Goal: Task Accomplishment & Management: Manage account settings

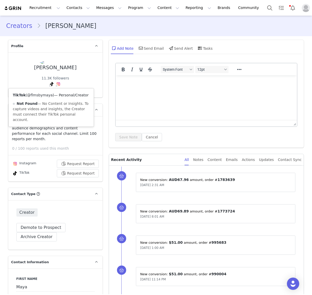
click at [46, 95] on link "@flmsbymaya" at bounding box center [40, 95] width 26 height 4
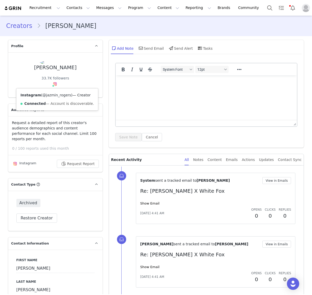
click at [55, 94] on link "@jazmin_rogers" at bounding box center [56, 95] width 29 height 4
drag, startPoint x: 49, startPoint y: 69, endPoint x: 40, endPoint y: 70, distance: 9.2
click at [40, 70] on div "Jazmin Rogers 33.7K followers Instagram ( @jazmin_rogers ) — Creator Connected …" at bounding box center [55, 74] width 78 height 29
copy div "azmin Rogers"
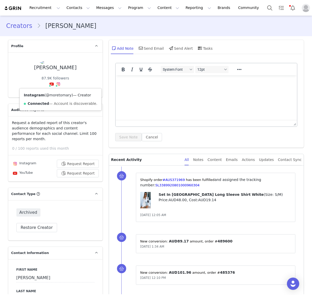
click at [58, 95] on link "@moretomary" at bounding box center [59, 95] width 26 height 4
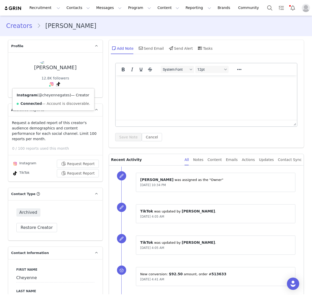
click at [49, 94] on link "@cheyennegates" at bounding box center [54, 95] width 31 height 4
click at [50, 96] on link "@cheygates" at bounding box center [45, 95] width 22 height 4
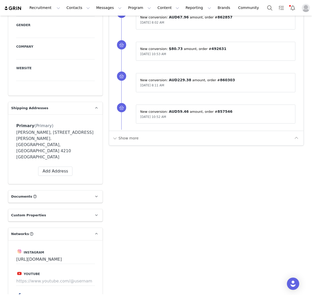
scroll to position [342, 0]
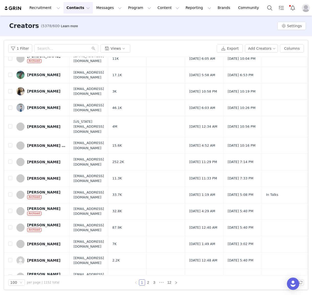
scroll to position [1432, 0]
drag, startPoint x: 149, startPoint y: 283, endPoint x: 150, endPoint y: 280, distance: 3.1
click at [149, 283] on link "2" at bounding box center [148, 282] width 6 height 6
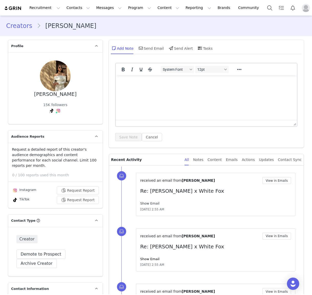
drag, startPoint x: 155, startPoint y: 205, endPoint x: 155, endPoint y: 202, distance: 3.1
click at [155, 204] on div "Show Email" at bounding box center [215, 203] width 151 height 5
click at [155, 202] on link "Show Email" at bounding box center [149, 203] width 19 height 4
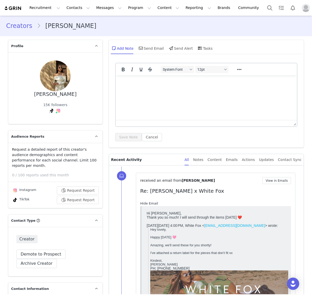
click at [152, 202] on link "Hide Email" at bounding box center [149, 203] width 18 height 4
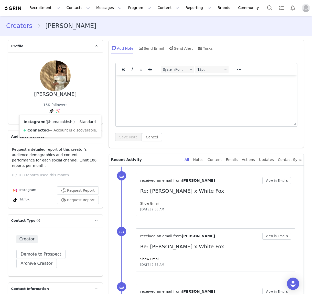
click at [59, 122] on link "@humabakhshi" at bounding box center [60, 121] width 28 height 4
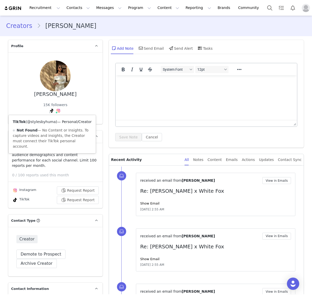
click at [46, 123] on link "@stylesbyhuma" at bounding box center [41, 121] width 29 height 4
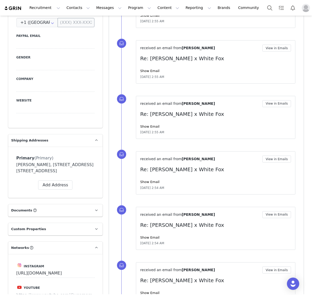
scroll to position [358, 0]
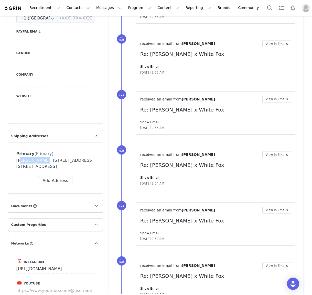
drag, startPoint x: 43, startPoint y: 155, endPoint x: 19, endPoint y: 156, distance: 23.6
click at [19, 157] on div "Huma Bakhshi, 195 Mountainview Blvd. Cranbourne North, Victoria 3977 Australia" at bounding box center [55, 163] width 78 height 12
copy div "Huma Bakhshi"
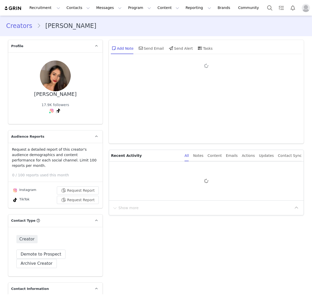
type input "+1 ([GEOGRAPHIC_DATA])"
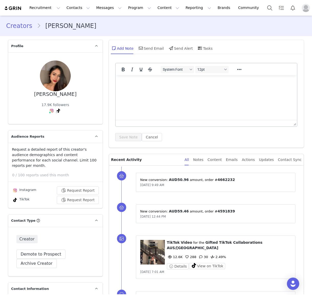
scroll to position [262, 0]
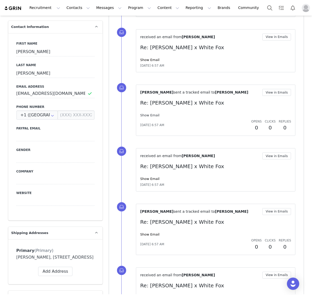
click at [151, 113] on link "Show Email" at bounding box center [149, 115] width 19 height 4
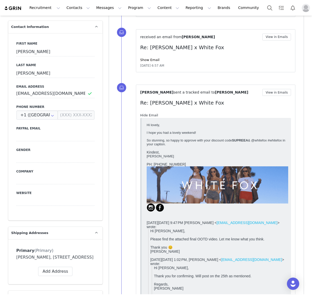
scroll to position [0, 0]
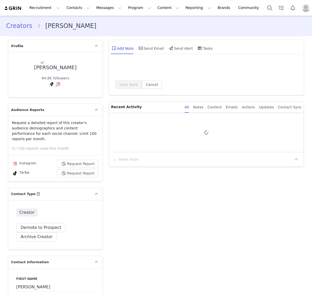
type input "+1 ([GEOGRAPHIC_DATA])"
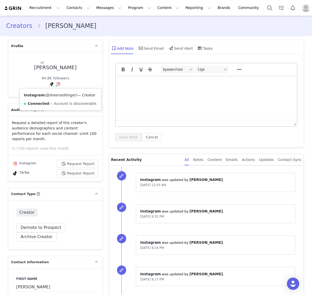
click at [60, 96] on link "@sheenadilinger" at bounding box center [61, 95] width 30 height 4
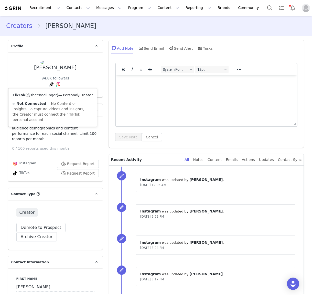
click at [50, 96] on link "@sheenadilinger" at bounding box center [42, 95] width 30 height 4
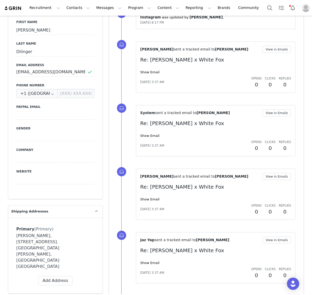
scroll to position [259, 0]
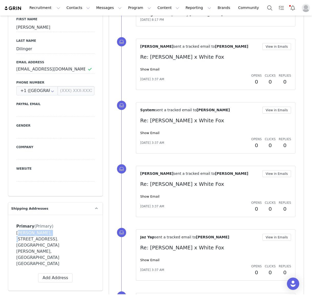
drag, startPoint x: 36, startPoint y: 228, endPoint x: 17, endPoint y: 228, distance: 19.2
click at [17, 230] on div "Sheena Dilinger, 2 Springbank Rise. Narre Warren North, Victoria 3804 Australia" at bounding box center [55, 248] width 78 height 37
copy div "Sheena Dilinger"
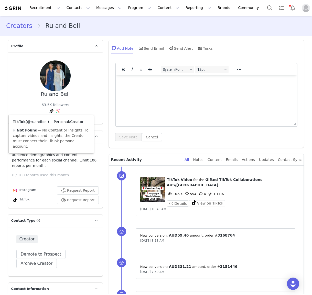
click at [42, 121] on link "@ruandbell" at bounding box center [37, 121] width 20 height 4
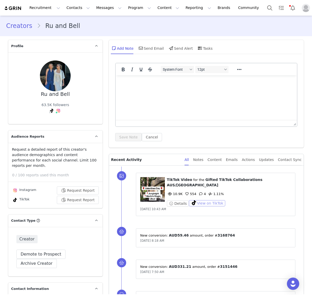
click at [208, 200] on button "View on TikTok" at bounding box center [207, 203] width 37 height 6
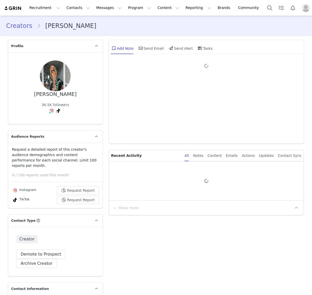
type input "+61 ([GEOGRAPHIC_DATA])"
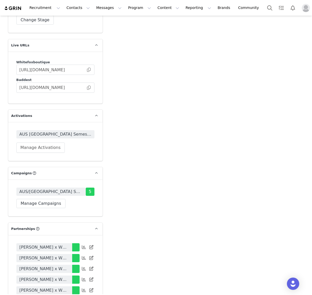
scroll to position [1068, 0]
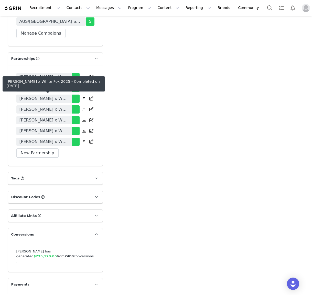
click at [61, 128] on span "[PERSON_NAME] x White Fox 2025" at bounding box center [44, 131] width 50 height 6
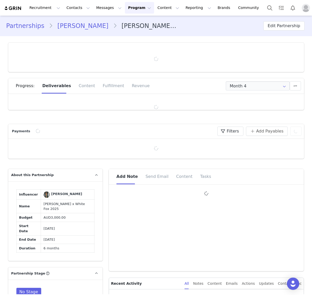
type input "+61 ([GEOGRAPHIC_DATA])"
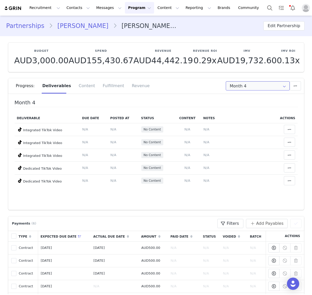
click at [215, 89] on input "Month 4" at bounding box center [258, 85] width 64 height 9
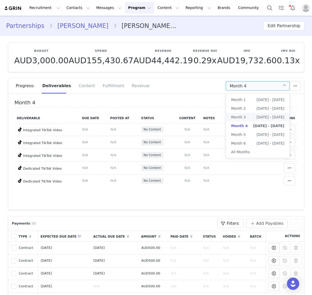
click at [215, 117] on span "Month 3" at bounding box center [238, 117] width 15 height 9
type input "Month 3"
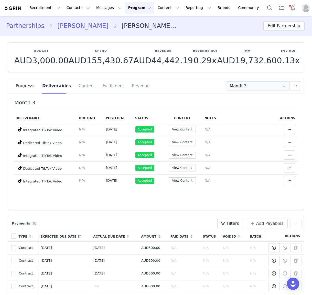
click at [71, 25] on link "[PERSON_NAME]" at bounding box center [83, 25] width 60 height 9
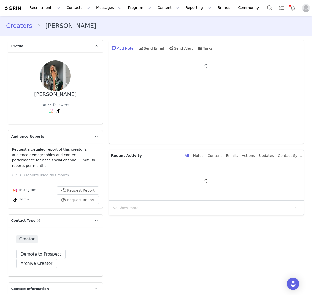
type input "+61 ([GEOGRAPHIC_DATA])"
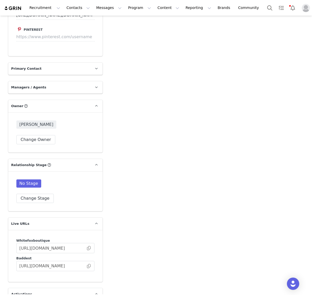
scroll to position [897, 0]
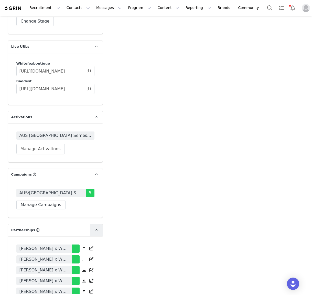
drag, startPoint x: 133, startPoint y: 196, endPoint x: 102, endPoint y: 193, distance: 30.6
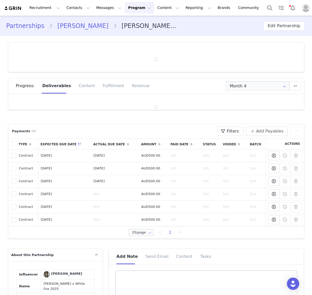
type input "+61 ([GEOGRAPHIC_DATA])"
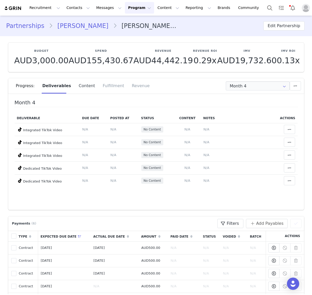
click at [82, 85] on div "Content" at bounding box center [87, 85] width 24 height 15
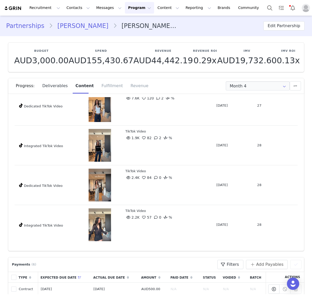
click at [58, 86] on div "Deliverables" at bounding box center [54, 85] width 33 height 15
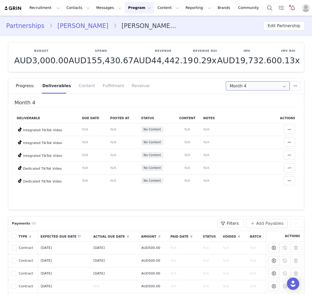
click at [215, 87] on input "Month 4" at bounding box center [258, 85] width 64 height 9
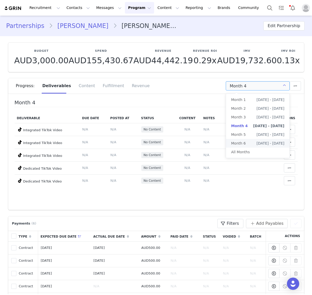
click at [215, 140] on li "Month 6 [DATE] - [DATE]" at bounding box center [257, 143] width 63 height 9
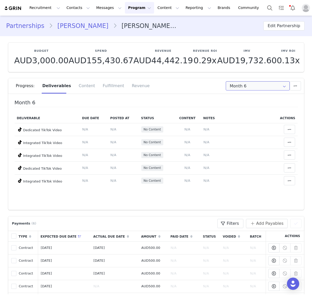
drag, startPoint x: 243, startPoint y: 84, endPoint x: 243, endPoint y: 89, distance: 4.1
click at [215, 85] on input "Month 6" at bounding box center [258, 85] width 64 height 9
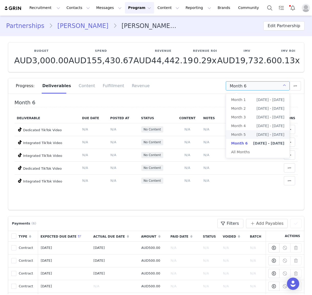
drag, startPoint x: 264, startPoint y: 135, endPoint x: 274, endPoint y: 132, distance: 10.4
click at [215, 135] on span "[DATE] - [DATE]" at bounding box center [270, 134] width 28 height 9
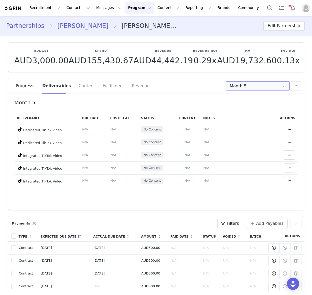
drag, startPoint x: 252, startPoint y: 89, endPoint x: 243, endPoint y: 94, distance: 10.4
click at [215, 90] on input "Month 5" at bounding box center [258, 85] width 64 height 9
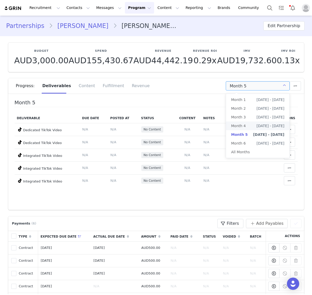
click at [215, 127] on span "Month 4" at bounding box center [238, 125] width 15 height 9
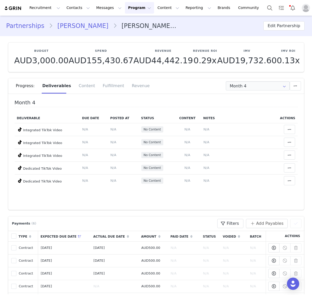
click at [197, 91] on div "Progress: Deliverables Content Fulfillment Revenue" at bounding box center [160, 85] width 288 height 15
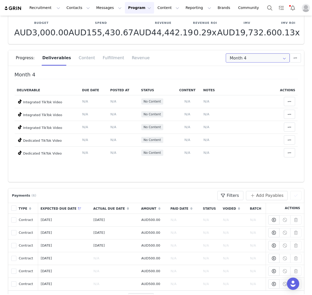
click at [215, 53] on input "Month 4" at bounding box center [258, 57] width 64 height 9
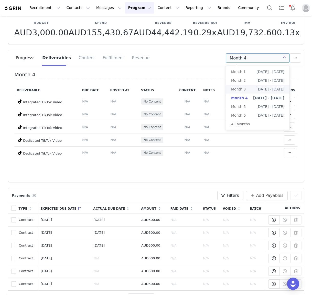
click at [215, 91] on span "[DATE] - [DATE]" at bounding box center [270, 89] width 28 height 9
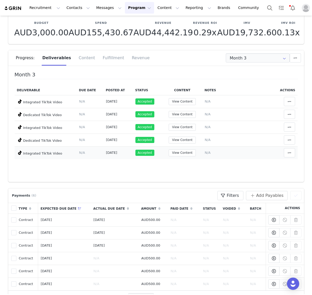
click at [117, 154] on span "[DATE]" at bounding box center [111, 152] width 11 height 4
click at [215, 60] on input "Month 3" at bounding box center [258, 57] width 64 height 9
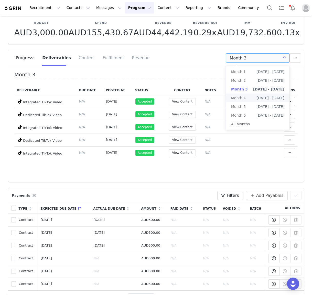
click at [215, 99] on li "Month 4 [DATE] - [DATE]" at bounding box center [257, 97] width 63 height 9
type input "Month 4"
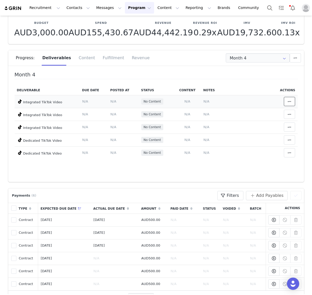
click at [215, 102] on icon at bounding box center [290, 101] width 4 height 4
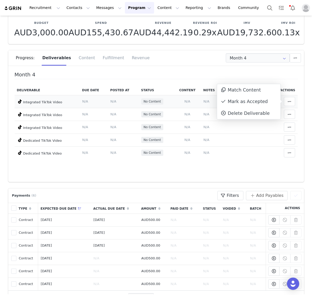
click at [187, 100] on span "N/A" at bounding box center [187, 101] width 6 height 4
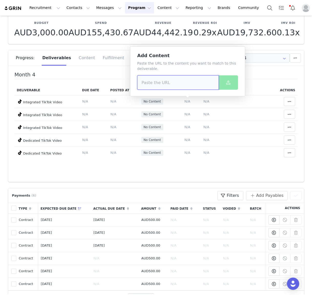
click at [164, 82] on input at bounding box center [178, 82] width 82 height 14
paste input "[URL][DOMAIN_NAME][DOMAIN_NAME]"
type input "[URL][DOMAIN_NAME][DOMAIN_NAME]"
drag, startPoint x: 187, startPoint y: 82, endPoint x: 158, endPoint y: 81, distance: 28.2
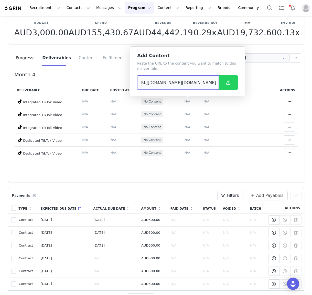
click at [158, 81] on input "[URL][DOMAIN_NAME][DOMAIN_NAME]" at bounding box center [178, 82] width 82 height 14
drag, startPoint x: 183, startPoint y: 84, endPoint x: 190, endPoint y: 84, distance: 6.7
click at [183, 84] on input "[URL][DOMAIN_NAME][DOMAIN_NAME]" at bounding box center [178, 82] width 82 height 14
drag, startPoint x: 201, startPoint y: 83, endPoint x: 78, endPoint y: 82, distance: 123.3
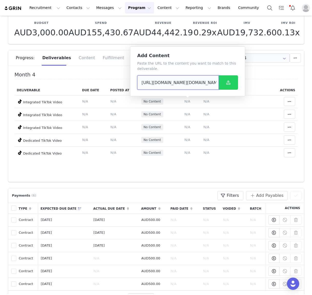
click at [78, 82] on body "Recruitment Recruitment Creator Search Curated Lists Landing Pages Web Extensio…" at bounding box center [156, 147] width 312 height 295
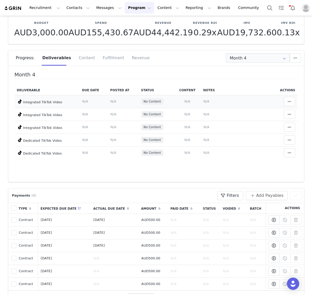
click at [189, 100] on span "N/A" at bounding box center [187, 101] width 6 height 4
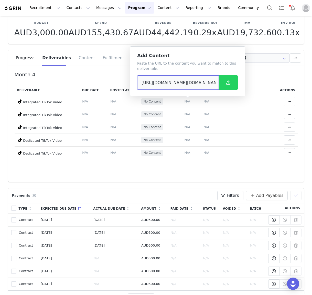
click at [194, 81] on input "[URL][DOMAIN_NAME][DOMAIN_NAME]" at bounding box center [178, 82] width 82 height 14
paste input
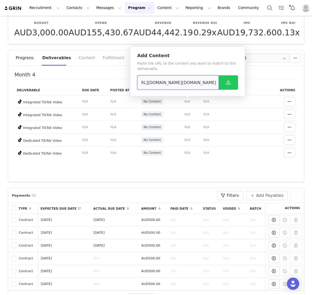
type input "[URL][DOMAIN_NAME][DOMAIN_NAME]"
click at [215, 84] on button at bounding box center [228, 82] width 19 height 14
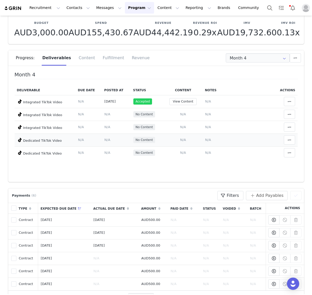
click at [184, 141] on span "N/A" at bounding box center [183, 140] width 6 height 4
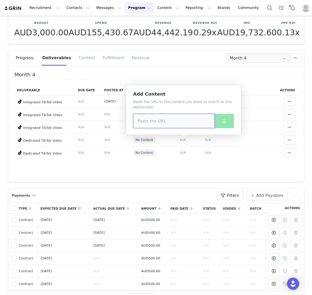
click at [174, 126] on input at bounding box center [174, 121] width 82 height 14
paste input "[URL][DOMAIN_NAME][DOMAIN_NAME]"
drag, startPoint x: 189, startPoint y: 121, endPoint x: 312, endPoint y: 117, distance: 123.1
click at [215, 117] on body "Recruitment Recruitment Creator Search Curated Lists Landing Pages Web Extensio…" at bounding box center [156, 147] width 312 height 295
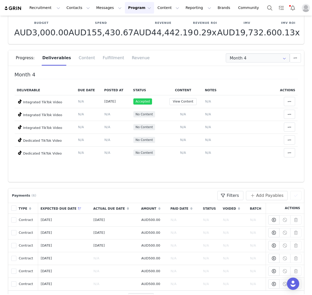
type input "[URL][DOMAIN_NAME][DOMAIN_NAME]"
click at [181, 140] on span "N/A" at bounding box center [183, 140] width 6 height 4
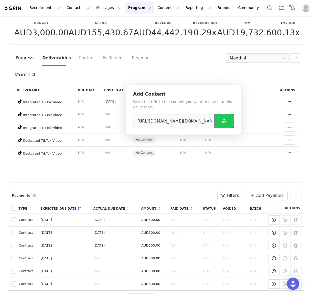
click at [215, 122] on button at bounding box center [223, 121] width 19 height 14
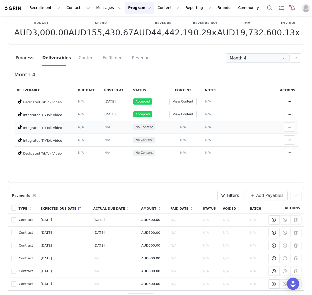
click at [184, 128] on span "N/A" at bounding box center [183, 127] width 6 height 4
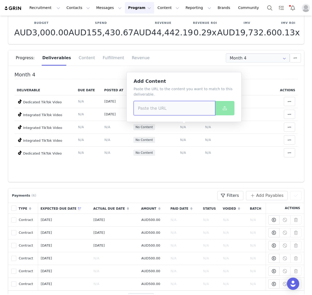
click at [173, 109] on input at bounding box center [175, 108] width 82 height 14
paste input "[URL][DOMAIN_NAME][DOMAIN_NAME]"
type input "[URL][DOMAIN_NAME][DOMAIN_NAME]"
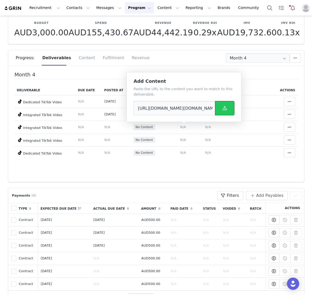
click at [215, 110] on span at bounding box center [225, 108] width 6 height 6
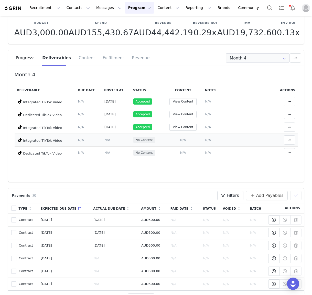
click at [187, 140] on td "Add Content Paste the URL to the content you want to match to this deliverable.…" at bounding box center [183, 139] width 39 height 13
click at [185, 139] on span "N/A" at bounding box center [183, 140] width 6 height 4
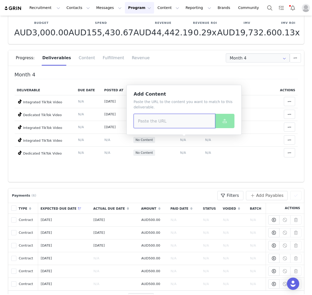
click at [192, 120] on input at bounding box center [175, 121] width 82 height 14
paste input "[URL][DOMAIN_NAME][DOMAIN_NAME]"
type input "[URL][DOMAIN_NAME][DOMAIN_NAME]"
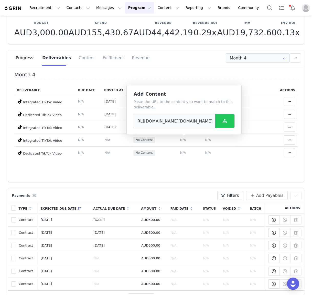
click at [215, 121] on icon at bounding box center [225, 121] width 4 height 4
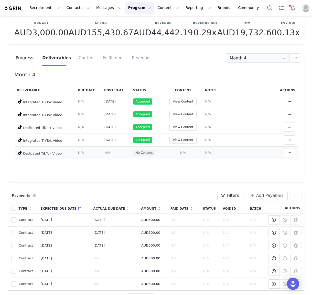
click at [185, 152] on span "N/A" at bounding box center [183, 152] width 6 height 4
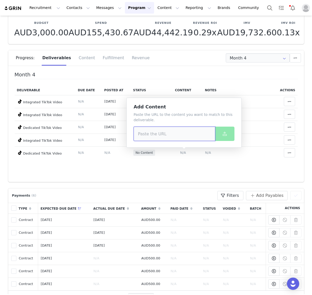
click at [163, 134] on input at bounding box center [175, 133] width 82 height 14
paste input "[URL][DOMAIN_NAME][DOMAIN_NAME]"
type input "[URL][DOMAIN_NAME][DOMAIN_NAME]"
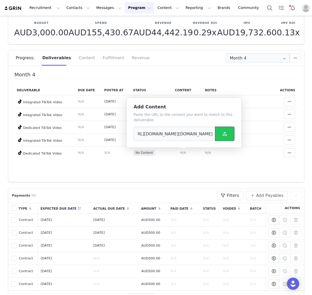
click at [215, 133] on icon at bounding box center [225, 134] width 4 height 4
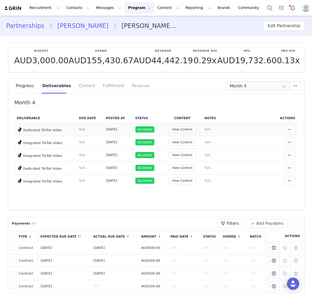
scroll to position [6, 0]
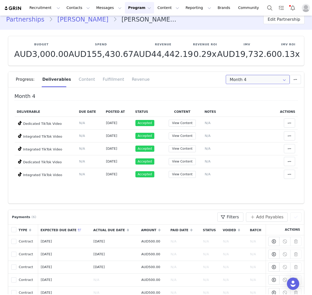
click at [215, 82] on input "Month 4" at bounding box center [258, 79] width 64 height 9
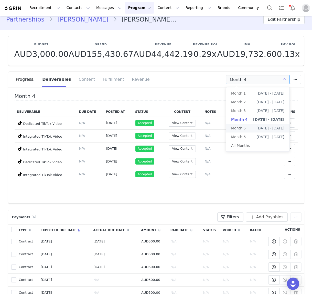
click at [215, 128] on li "Month 5 [DATE] - [DATE]" at bounding box center [257, 128] width 63 height 9
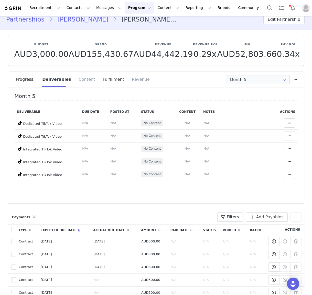
click at [106, 79] on div "Fulfillment" at bounding box center [113, 79] width 29 height 15
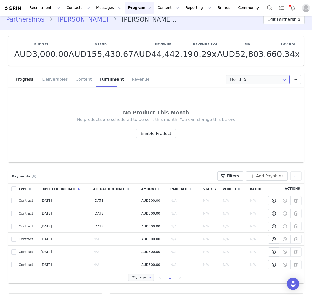
click at [215, 79] on input "Month 5" at bounding box center [258, 79] width 64 height 9
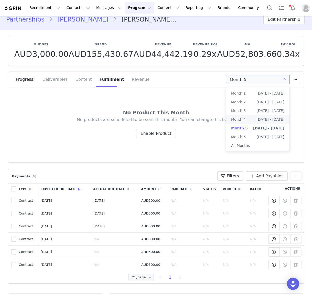
click at [215, 121] on span "[DATE] - [DATE]" at bounding box center [270, 119] width 28 height 9
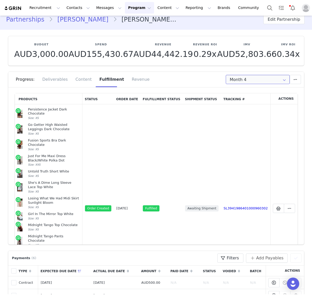
click at [215, 80] on input "Month 4" at bounding box center [258, 79] width 64 height 9
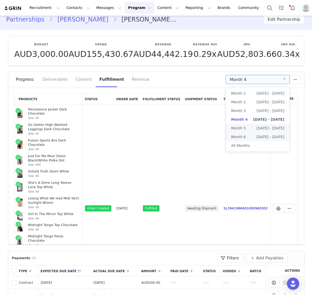
click at [215, 127] on li "Month 5 [DATE] - [DATE]" at bounding box center [257, 128] width 63 height 9
type input "Month 5"
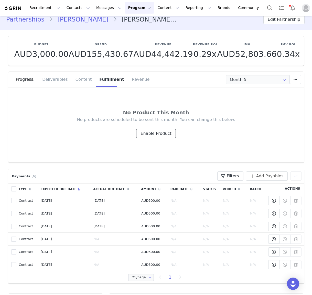
click at [151, 132] on button "Enable Product" at bounding box center [155, 133] width 39 height 9
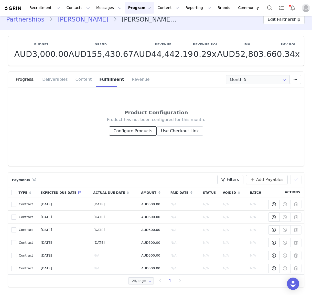
click at [140, 131] on button "Configure Products" at bounding box center [133, 130] width 48 height 9
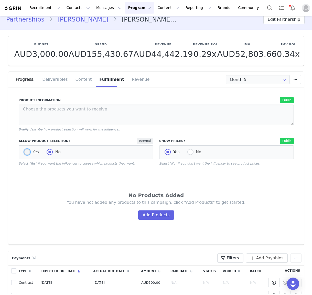
click at [33, 152] on span "Yes" at bounding box center [34, 151] width 9 height 5
click at [30, 152] on input "Yes" at bounding box center [27, 152] width 6 height 7
radio input "true"
radio input "false"
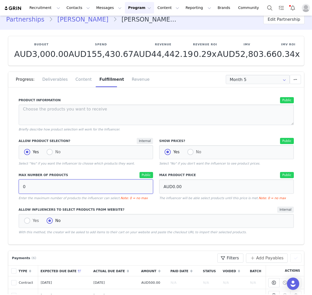
click at [38, 186] on input "0" at bounding box center [86, 186] width 135 height 14
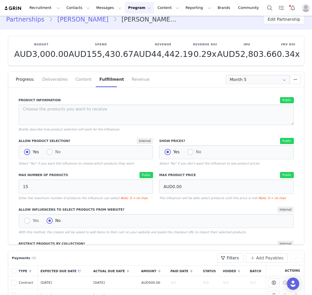
click at [117, 167] on div "Allow Product Selection? Internal Yes No Select "Yes" if you want the influence…" at bounding box center [86, 152] width 141 height 34
click at [106, 179] on input "15" at bounding box center [86, 186] width 135 height 14
click at [101, 189] on input "15" at bounding box center [86, 186] width 135 height 14
click at [101, 188] on input "15" at bounding box center [86, 186] width 135 height 14
type input "1"
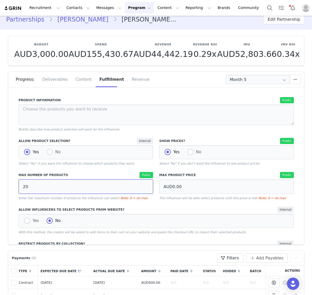
type input "20"
click at [204, 199] on p "The influencer will be able select products until this price is met. Note: 0 = …" at bounding box center [226, 197] width 135 height 5
click at [182, 209] on div "Internal" at bounding box center [227, 209] width 133 height 6
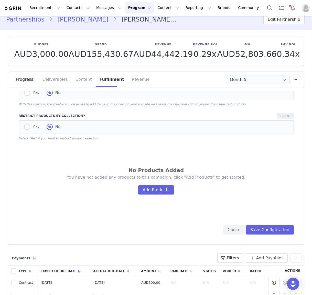
scroll to position [135, 0]
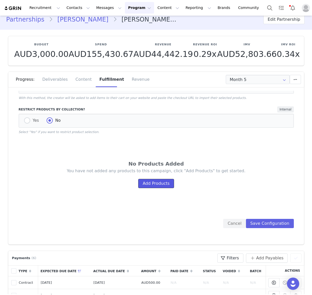
click at [159, 183] on button "Add Products" at bounding box center [156, 183] width 36 height 9
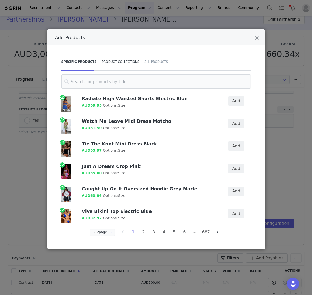
click at [125, 59] on div "Product Collections" at bounding box center [120, 62] width 43 height 18
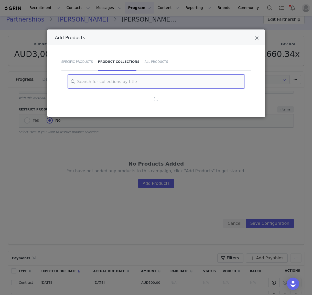
click at [110, 86] on input "Add Products" at bounding box center [156, 81] width 177 height 14
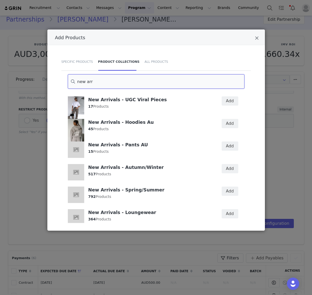
scroll to position [12, 0]
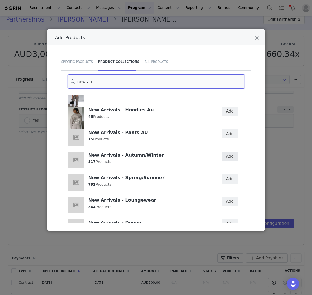
type input "new arr"
click at [215, 157] on button "Add" at bounding box center [230, 155] width 17 height 9
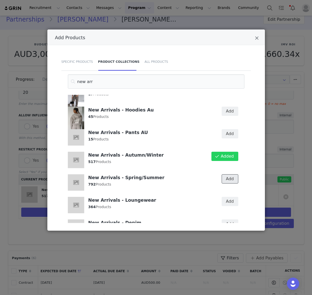
click at [215, 180] on button "Add" at bounding box center [230, 178] width 17 height 9
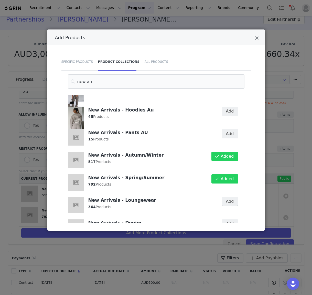
drag, startPoint x: 231, startPoint y: 202, endPoint x: 200, endPoint y: 194, distance: 32.0
click at [215, 202] on button "Add" at bounding box center [230, 201] width 17 height 9
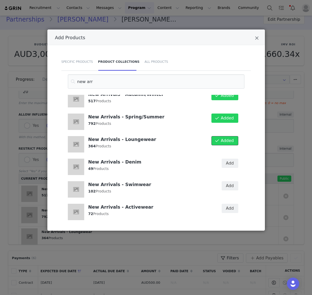
scroll to position [73, 0]
drag, startPoint x: 232, startPoint y: 188, endPoint x: 231, endPoint y: 191, distance: 3.4
click at [215, 188] on button "Add" at bounding box center [230, 185] width 17 height 9
click at [215, 209] on button "Add" at bounding box center [230, 207] width 17 height 9
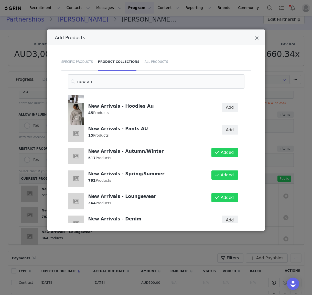
scroll to position [0, 0]
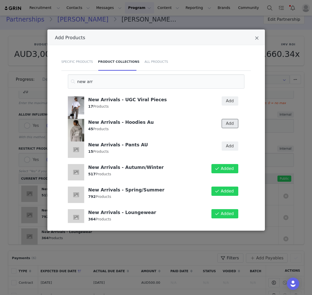
click at [215, 123] on button "Add" at bounding box center [230, 123] width 17 height 9
click at [215, 146] on button "Add" at bounding box center [230, 145] width 17 height 9
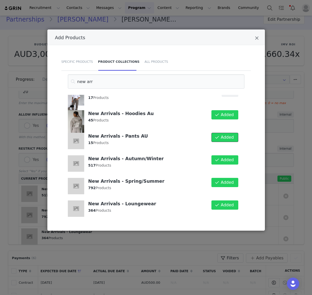
scroll to position [9, 0]
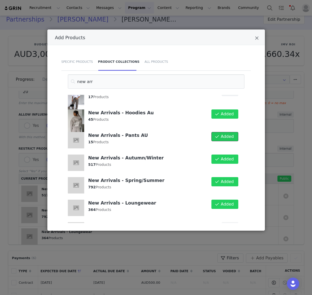
click at [215, 138] on span "Added" at bounding box center [227, 136] width 13 height 6
click at [215, 136] on icon "Add Products" at bounding box center [217, 136] width 4 height 4
click at [215, 135] on span "Added" at bounding box center [227, 136] width 13 height 6
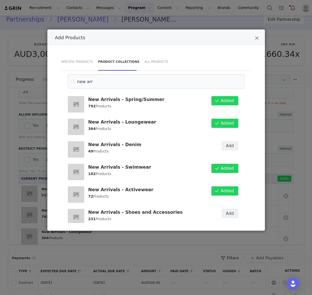
scroll to position [118, 0]
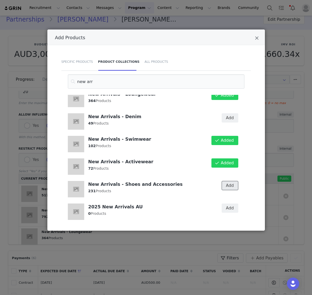
click at [215, 188] on button "Add" at bounding box center [230, 185] width 17 height 9
drag, startPoint x: 230, startPoint y: 115, endPoint x: 166, endPoint y: 109, distance: 64.0
click at [215, 115] on button "Add" at bounding box center [230, 117] width 17 height 9
click at [215, 38] on icon "Close" at bounding box center [257, 38] width 4 height 5
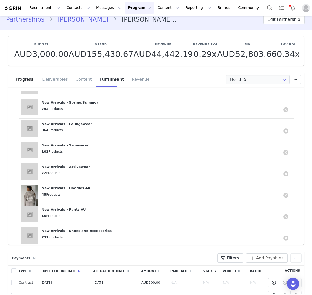
scroll to position [204, 0]
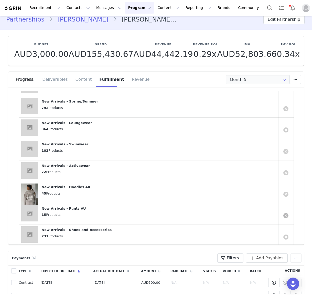
click at [215, 214] on link at bounding box center [285, 215] width 5 height 5
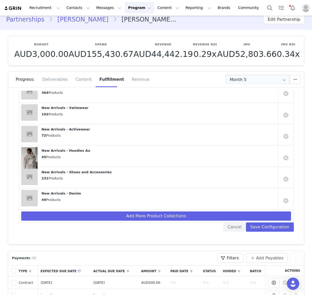
scroll to position [241, 0]
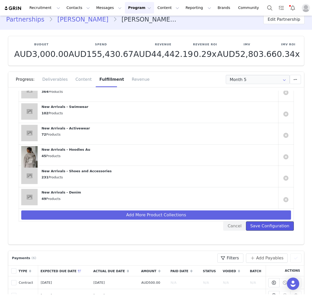
click at [215, 224] on button "Save Configuration" at bounding box center [270, 225] width 48 height 9
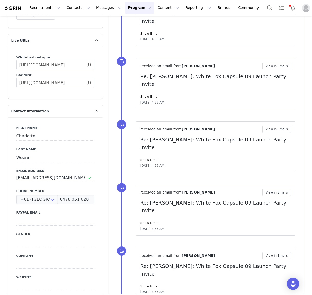
scroll to position [580, 0]
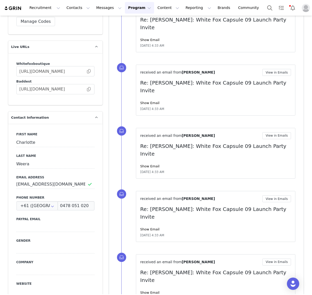
drag, startPoint x: 89, startPoint y: 94, endPoint x: 96, endPoint y: 91, distance: 7.6
click at [89, 71] on span at bounding box center [88, 71] width 5 height 0
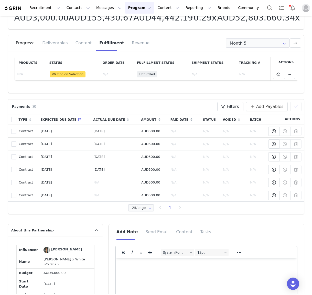
scroll to position [0, 0]
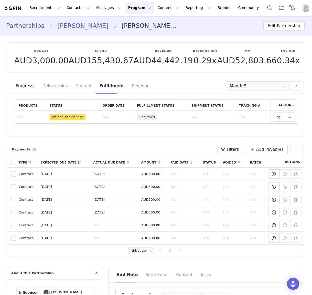
click at [163, 28] on li "[PERSON_NAME] x White Fox 2025" at bounding box center [147, 25] width 68 height 9
click at [89, 27] on link "[PERSON_NAME]" at bounding box center [83, 25] width 60 height 9
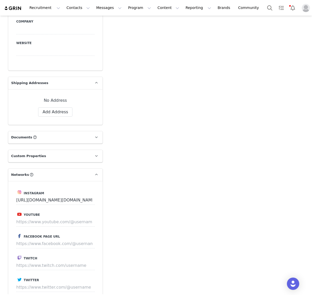
type input "+61 ([GEOGRAPHIC_DATA])"
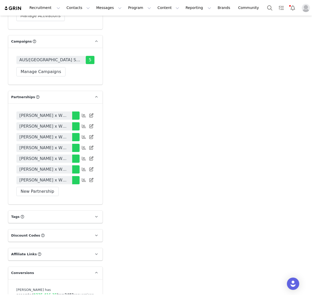
scroll to position [1029, 0]
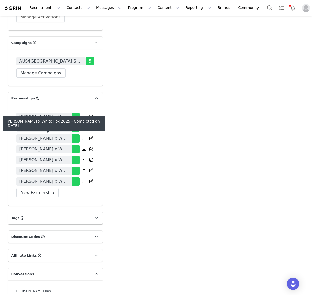
click at [64, 167] on span "[PERSON_NAME] x White Fox 2025" at bounding box center [44, 170] width 50 height 6
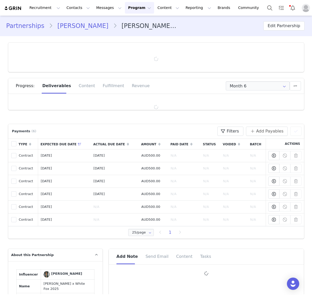
type input "+61 ([GEOGRAPHIC_DATA])"
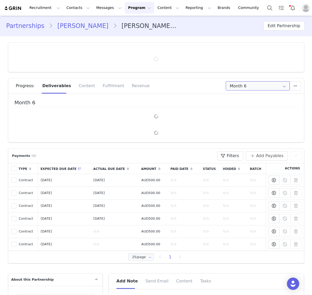
click at [215, 87] on input "Month 6" at bounding box center [258, 85] width 64 height 9
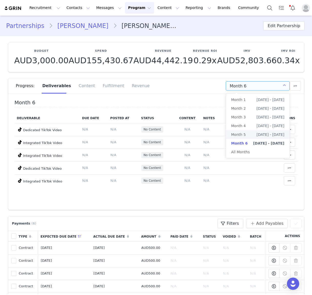
click at [215, 135] on li "Month 5 [DATE] - [DATE]" at bounding box center [257, 134] width 63 height 9
type input "Month 5"
